Goal: Task Accomplishment & Management: Complete application form

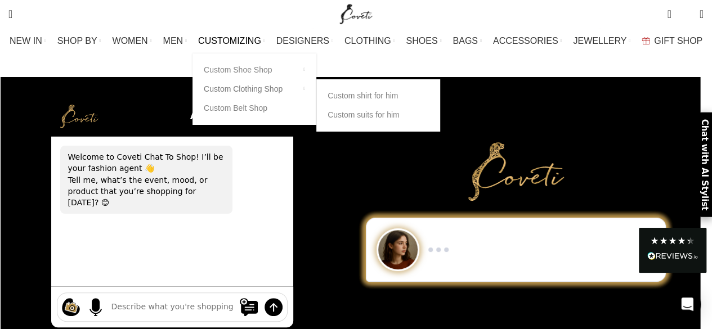
click at [261, 91] on link "Custom Clothing Shop" at bounding box center [254, 88] width 101 height 19
click at [390, 116] on link "Custom suits for him" at bounding box center [377, 114] width 101 height 19
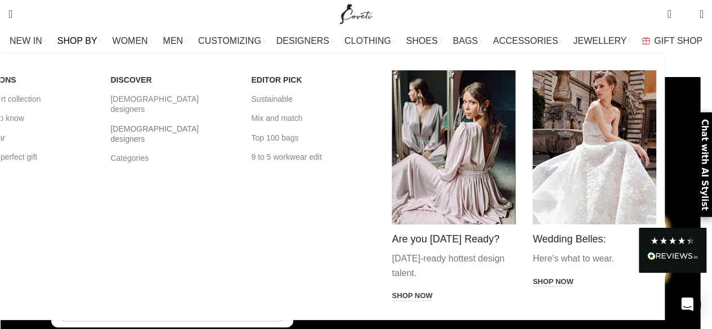
click at [183, 121] on link "[DEMOGRAPHIC_DATA] designers" at bounding box center [172, 133] width 124 height 29
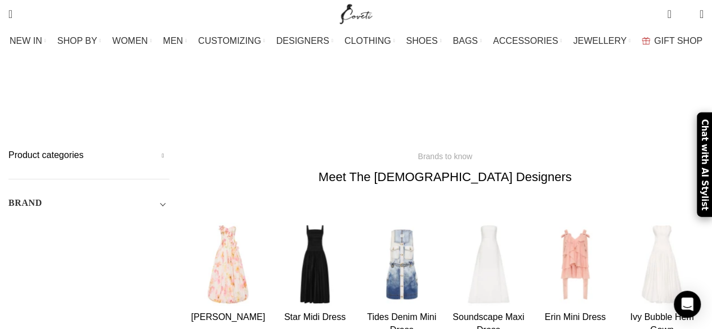
drag, startPoint x: 0, startPoint y: 0, endPoint x: 183, endPoint y: 121, distance: 219.7
click at [183, 149] on div "Brands to know Meet The Arab Designers" at bounding box center [445, 175] width 534 height 53
drag, startPoint x: 253, startPoint y: 38, endPoint x: 163, endPoint y: 201, distance: 186.3
click at [242, 39] on span "CUSTOMIZING" at bounding box center [229, 40] width 63 height 11
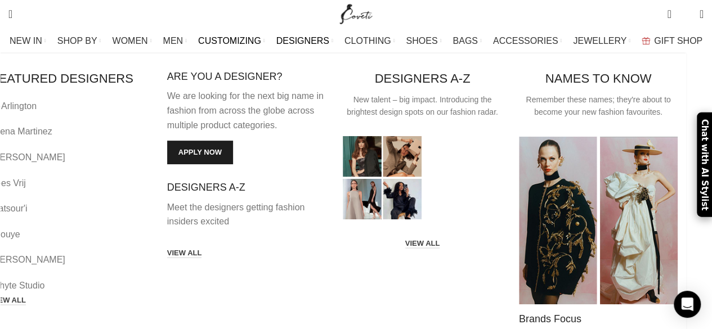
click at [227, 144] on link "Apply now" at bounding box center [200, 153] width 66 height 24
drag, startPoint x: 316, startPoint y: 78, endPoint x: 186, endPoint y: 72, distance: 130.7
click at [186, 72] on div "ARE YOU A DESIGNER? We are looking for the next big name in fashion from across…" at bounding box center [247, 165] width 176 height 190
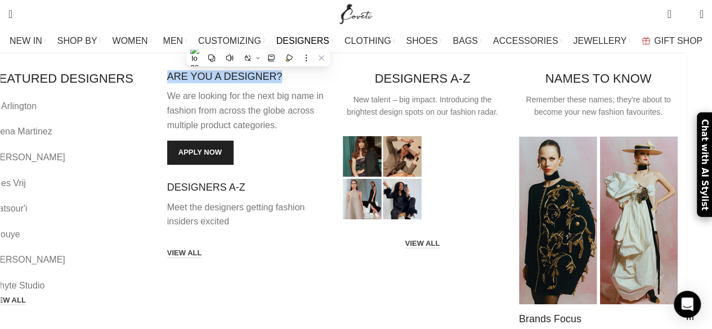
copy h4 "ARE YOU A DESIGNER?"
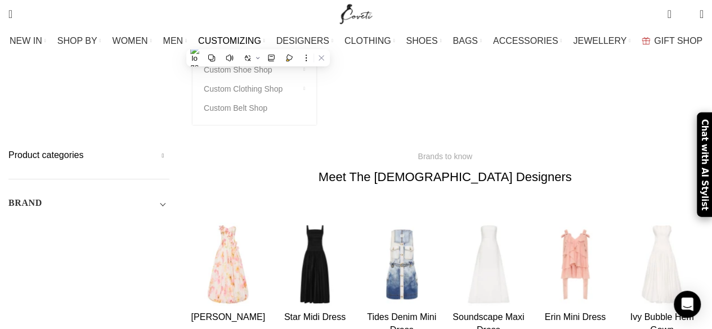
click at [242, 38] on span "CUSTOMIZING" at bounding box center [229, 40] width 63 height 11
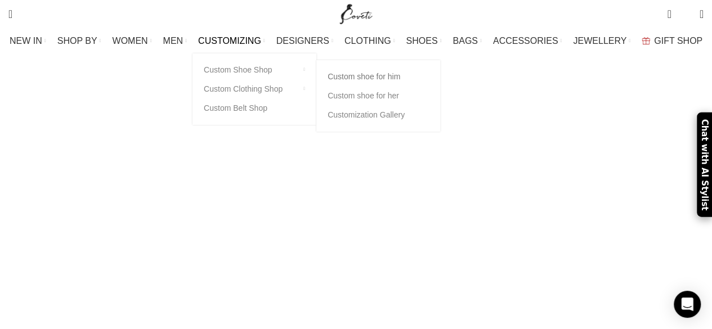
click at [368, 76] on link "Custom shoe for him" at bounding box center [377, 76] width 101 height 19
